Goal: Transaction & Acquisition: Purchase product/service

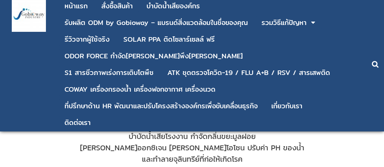
scroll to position [303, 0]
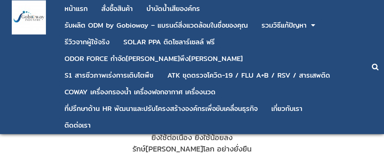
click at [295, 146] on div "เป็นมิตรกับสิ่งแวดล้อม Sustainable Solution: ยิ่งใช้ต่อเนื่อง ยิ่งใช้น้อยลง รัก…" at bounding box center [191, 132] width 231 height 68
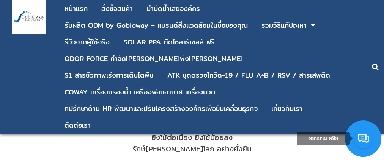
click at [35, 140] on div "RO BIO สารชีวภาพจากธรรมชาติ 100% หัวเชื้อเข้มข้น กำจัดกลิ่นเหม็นได้ภายใน 24 ชั่…" at bounding box center [191, 13] width 361 height 306
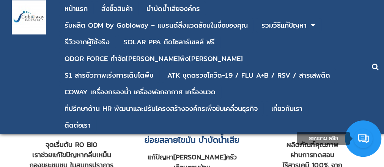
scroll to position [506, 0]
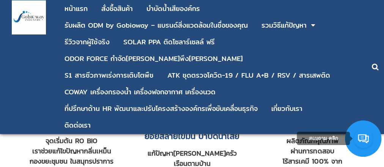
click at [204, 137] on div "ย่อยสลายไขมัน บำบัดน้ำเสีย" at bounding box center [192, 136] width 102 height 13
click at [155, 146] on div "แก้ท่อตัน ดับกลิ่นเหม็น ย่อยสลายไขมัน บำบัดน้ำเสีย แก้ปัญหาได้ทั้งครัวเรือนตามบ…" at bounding box center [192, 104] width 102 height 254
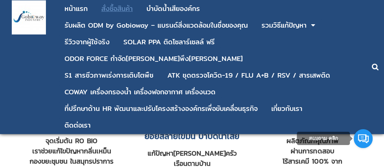
click at [114, 6] on div "สั่งซื้อสินค้า" at bounding box center [116, 8] width 31 height 7
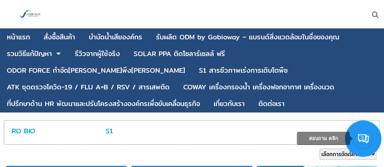
scroll to position [101, 0]
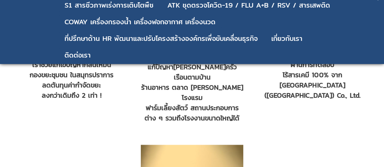
scroll to position [590, 0]
